Goal: Navigation & Orientation: Understand site structure

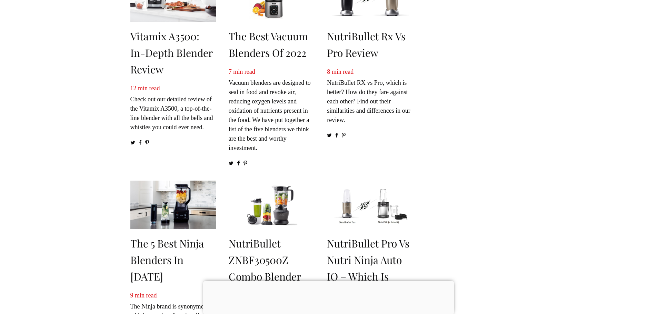
scroll to position [276, 0]
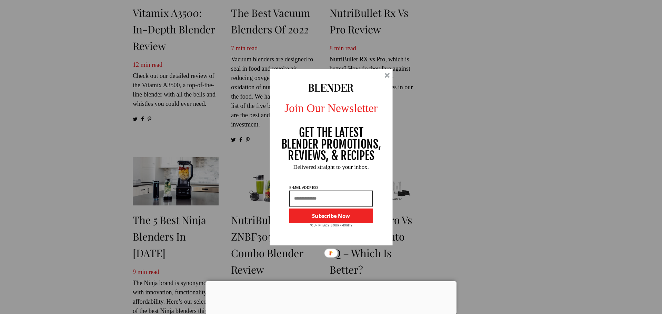
click at [390, 76] on div at bounding box center [387, 75] width 5 height 5
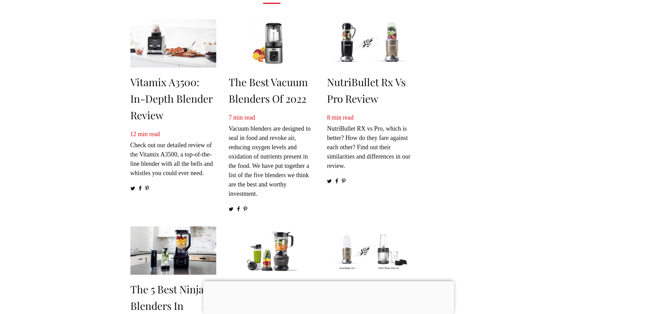
scroll to position [207, 0]
click at [331, 282] on div at bounding box center [328, 282] width 251 height 0
